Goal: Entertainment & Leisure: Consume media (video, audio)

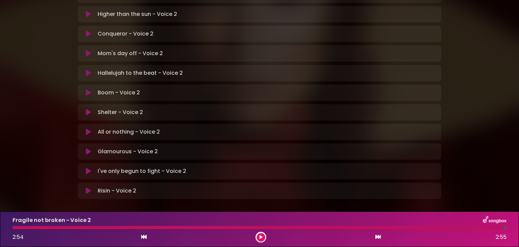
scroll to position [201, 0]
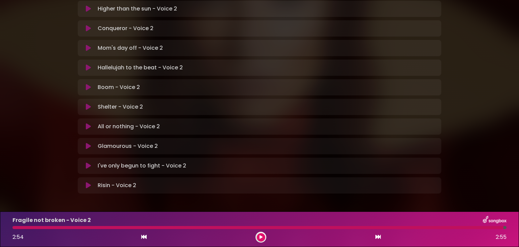
click at [107, 181] on p "Risin - Voice 2 Loading Track..." at bounding box center [117, 185] width 39 height 8
click at [87, 182] on icon at bounding box center [88, 185] width 5 height 7
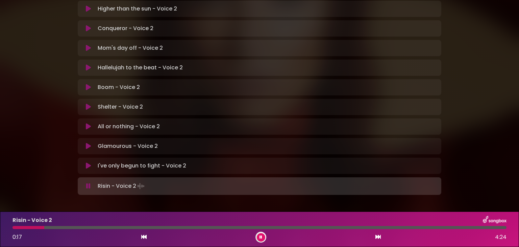
click at [263, 233] on button at bounding box center [261, 237] width 8 height 8
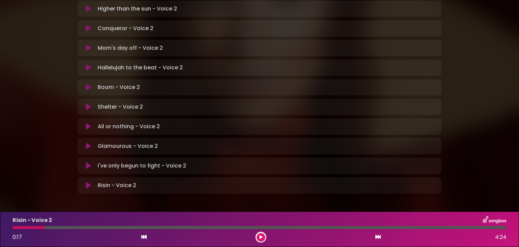
click at [15, 227] on div at bounding box center [28, 227] width 32 height 3
click at [13, 227] on div at bounding box center [28, 227] width 32 height 3
click at [259, 237] on icon at bounding box center [260, 237] width 3 height 4
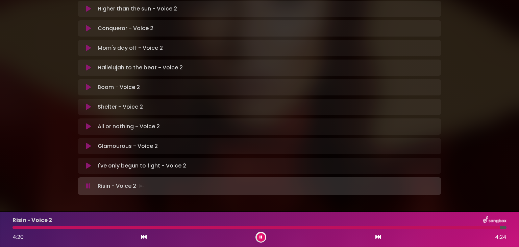
click at [243, 226] on div at bounding box center [255, 227] width 487 height 3
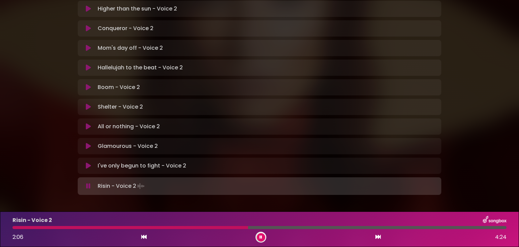
click at [257, 235] on button at bounding box center [261, 237] width 8 height 8
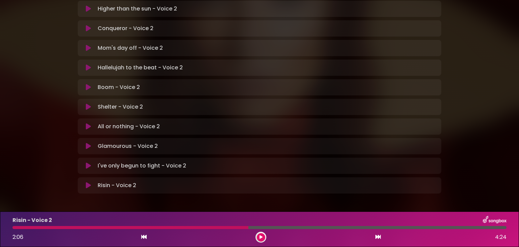
click at [13, 227] on div at bounding box center [130, 227] width 236 height 3
click at [261, 237] on icon at bounding box center [260, 237] width 3 height 4
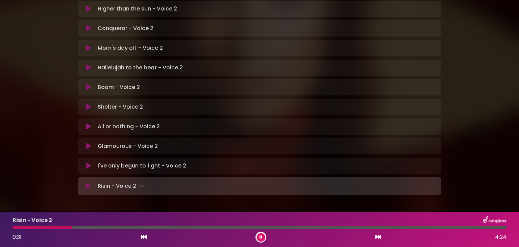
click at [261, 235] on icon at bounding box center [260, 237] width 3 height 4
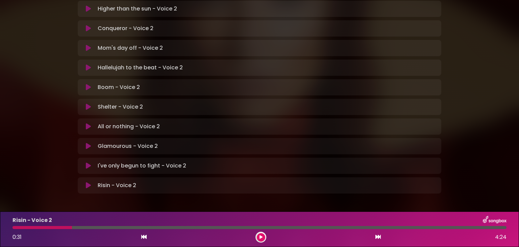
click at [15, 227] on div at bounding box center [41, 227] width 59 height 3
click at [14, 227] on div at bounding box center [41, 227] width 59 height 3
click at [261, 234] on button at bounding box center [261, 237] width 8 height 8
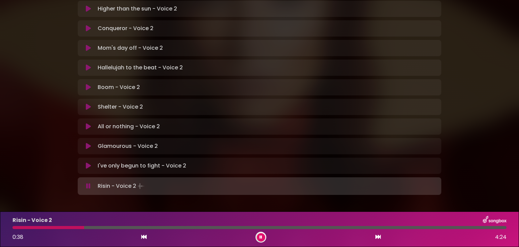
click at [14, 228] on div at bounding box center [48, 227] width 72 height 3
click at [15, 227] on div at bounding box center [49, 227] width 74 height 3
click at [261, 235] on icon at bounding box center [260, 237] width 3 height 4
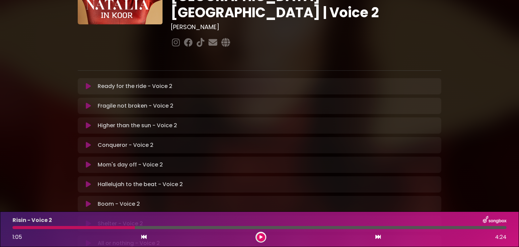
scroll to position [0, 0]
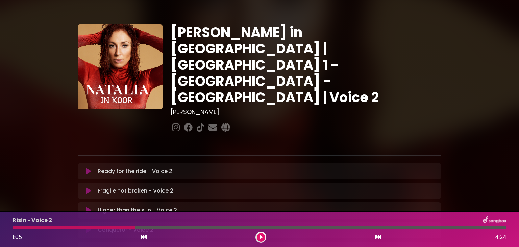
click at [14, 229] on div "Risin - Voice 2 1:05 4:24" at bounding box center [259, 229] width 502 height 27
click at [264, 234] on button at bounding box center [261, 237] width 8 height 8
drag, startPoint x: 32, startPoint y: 214, endPoint x: 14, endPoint y: 228, distance: 22.5
click at [14, 228] on div "Risin - Voice 2 1:07 4:24" at bounding box center [259, 228] width 519 height 35
click at [14, 228] on div at bounding box center [75, 227] width 127 height 3
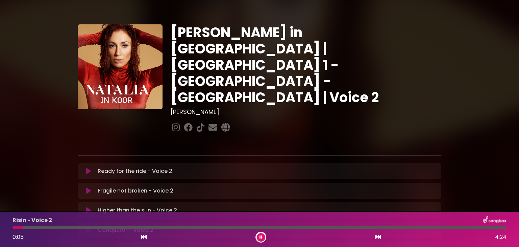
click at [260, 234] on button at bounding box center [261, 237] width 8 height 8
click at [256, 238] on div at bounding box center [260, 236] width 11 height 11
click at [259, 234] on button at bounding box center [261, 237] width 8 height 8
